Goal: Task Accomplishment & Management: Manage account settings

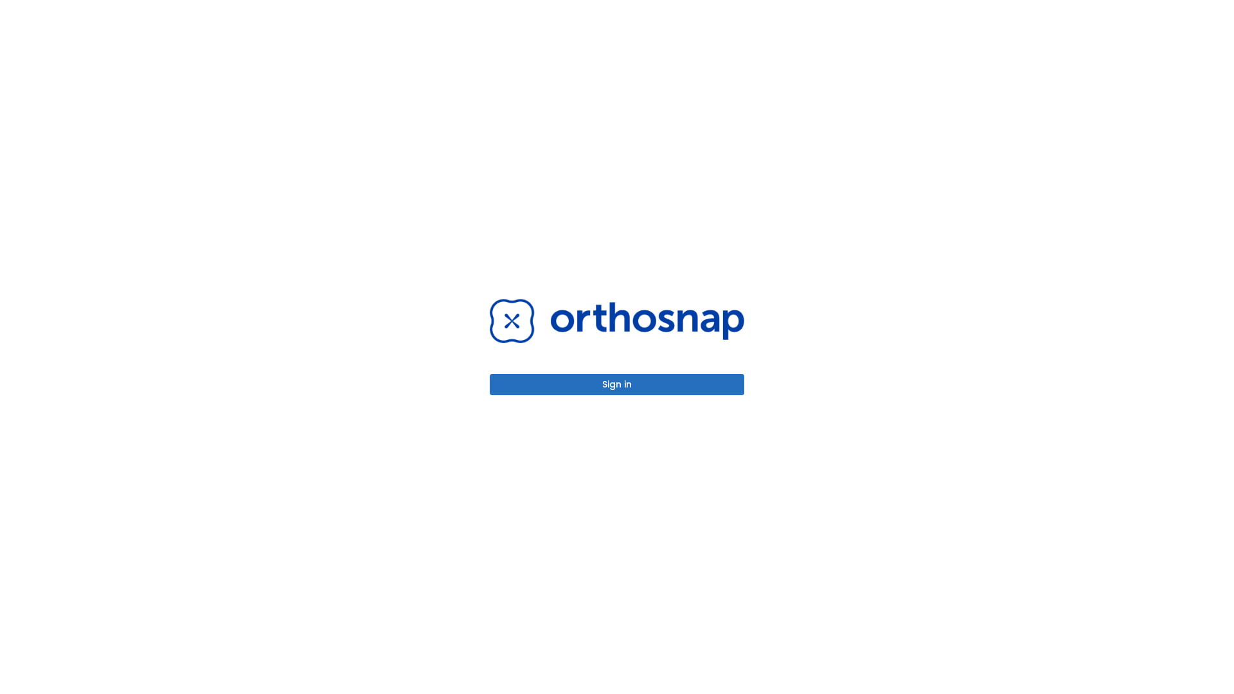
click at [617, 384] on button "Sign in" at bounding box center [617, 384] width 254 height 21
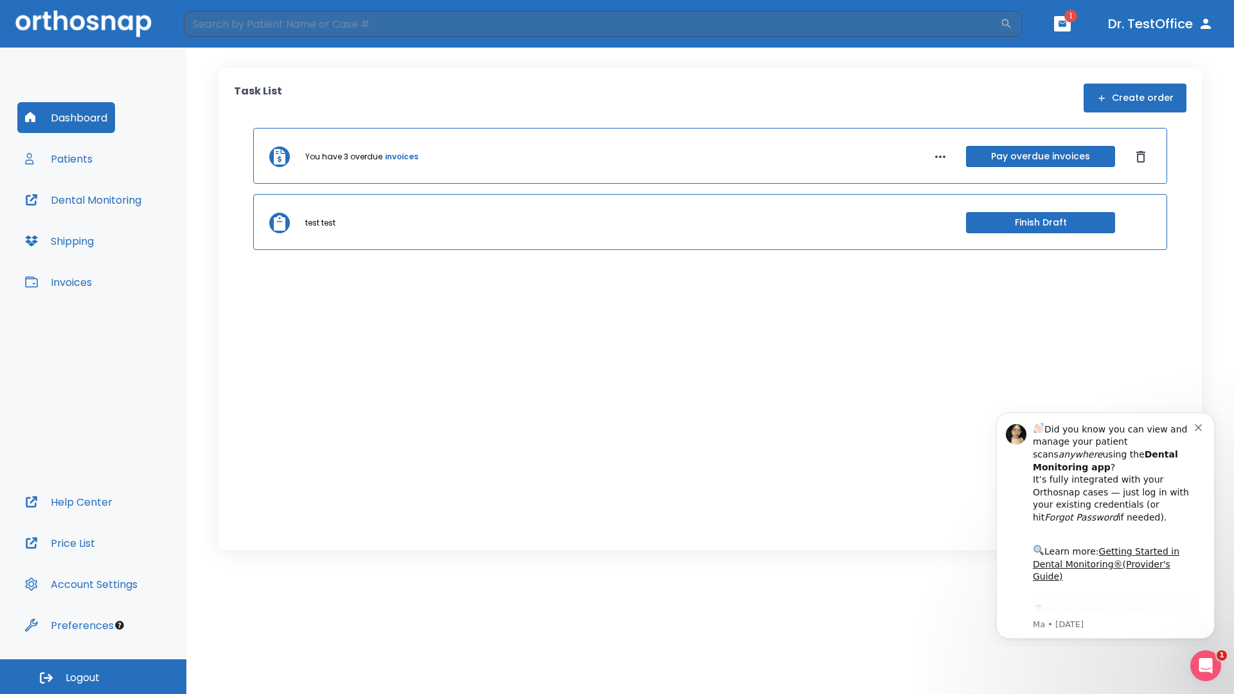
click at [93, 677] on span "Logout" at bounding box center [83, 678] width 34 height 14
